Goal: Entertainment & Leisure: Consume media (video, audio)

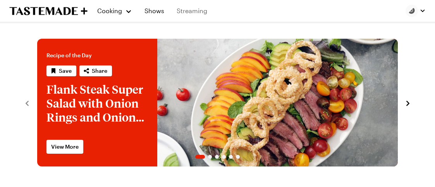
click at [184, 11] on link "Streaming" at bounding box center [192, 11] width 40 height 22
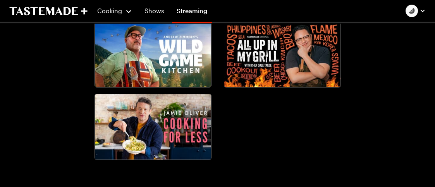
scroll to position [969, 0]
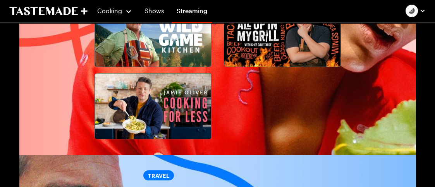
click at [282, 40] on img at bounding box center [282, 33] width 116 height 65
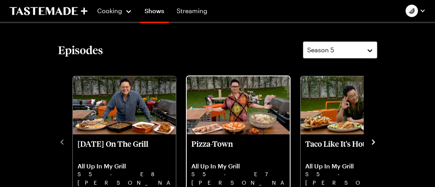
scroll to position [194, 0]
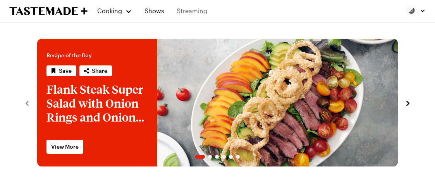
click at [196, 11] on link "Streaming" at bounding box center [192, 11] width 40 height 22
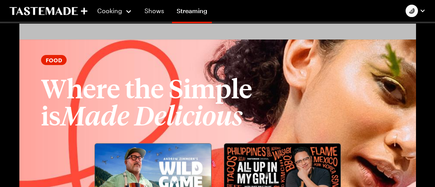
scroll to position [852, 0]
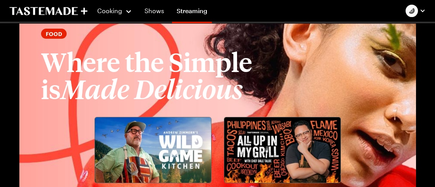
click at [262, 141] on img at bounding box center [282, 149] width 116 height 65
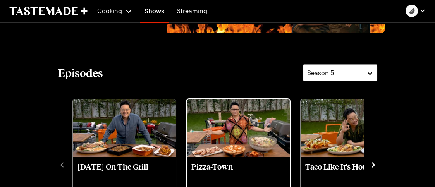
scroll to position [155, 0]
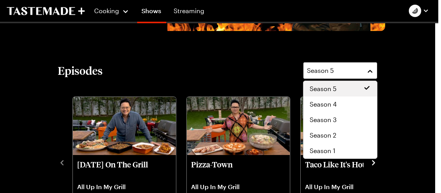
click at [368, 71] on button "Season 5" at bounding box center [340, 70] width 74 height 17
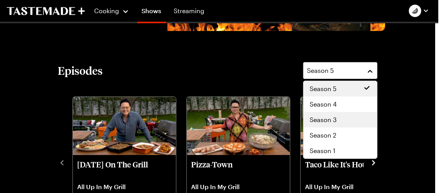
click at [344, 122] on div "Season 3" at bounding box center [340, 119] width 61 height 9
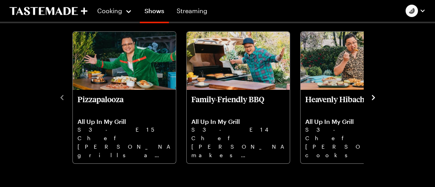
scroll to position [232, 0]
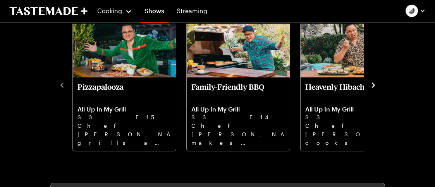
click at [373, 82] on icon "navigate to next item" at bounding box center [374, 85] width 8 height 8
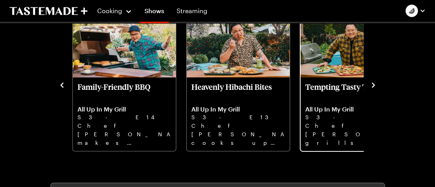
click at [327, 96] on p "Tempting Tasty Tacos" at bounding box center [352, 91] width 94 height 19
